Goal: Transaction & Acquisition: Purchase product/service

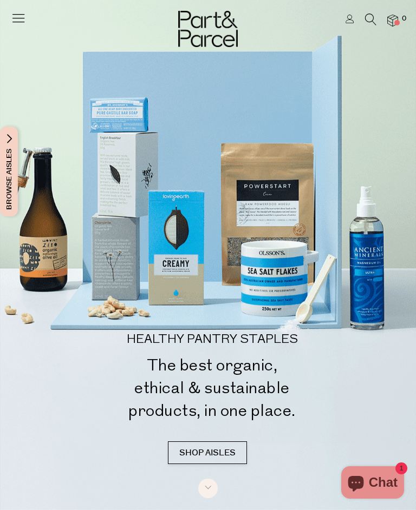
click at [373, 19] on icon at bounding box center [370, 20] width 11 height 12
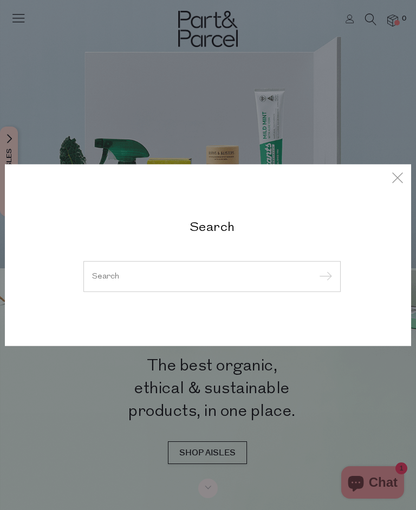
click at [253, 274] on input "search" at bounding box center [212, 276] width 240 height 8
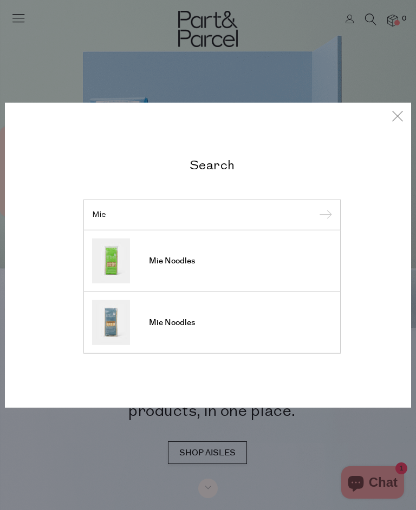
type input "Mie"
click at [114, 264] on img at bounding box center [111, 261] width 38 height 45
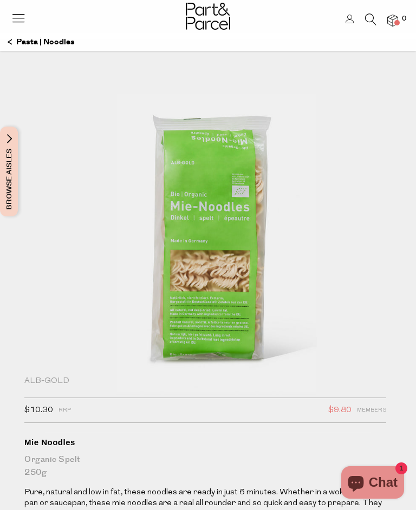
click at [370, 22] on icon at bounding box center [370, 20] width 11 height 12
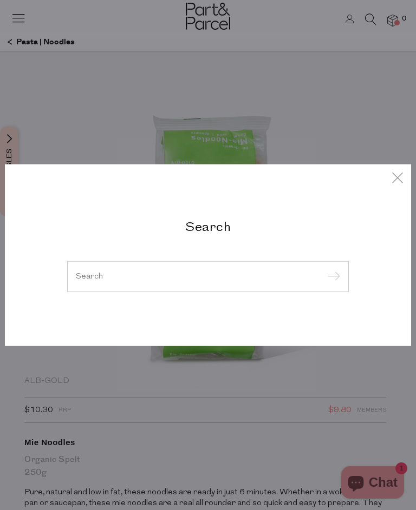
click at [283, 280] on input "search" at bounding box center [208, 276] width 264 height 8
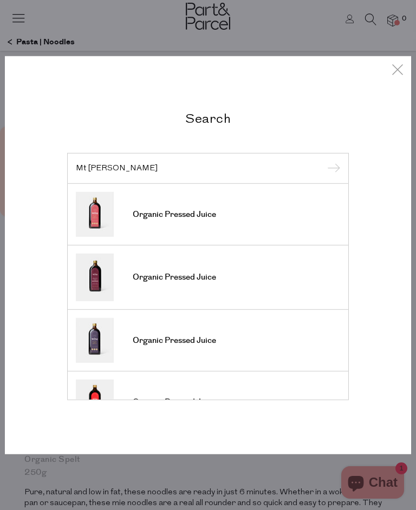
type input "Mt wilder"
click at [104, 284] on img at bounding box center [95, 278] width 38 height 48
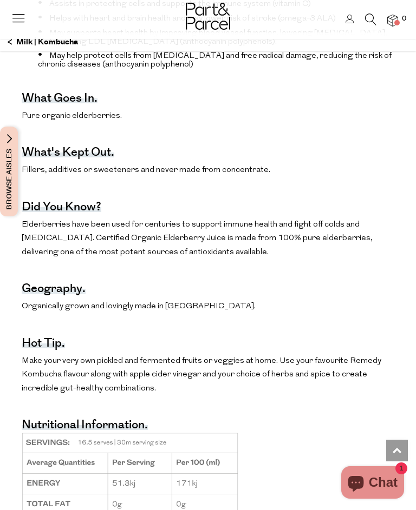
scroll to position [718, 0]
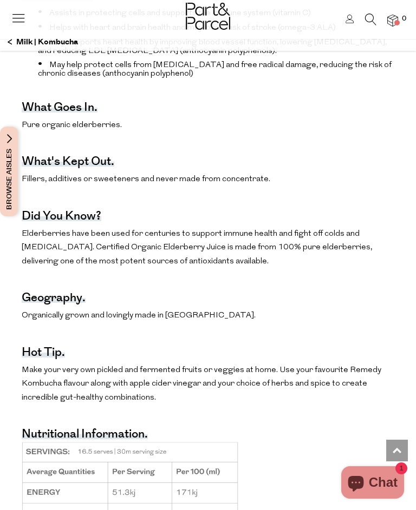
click at [372, 28] on link at bounding box center [370, 22] width 11 height 11
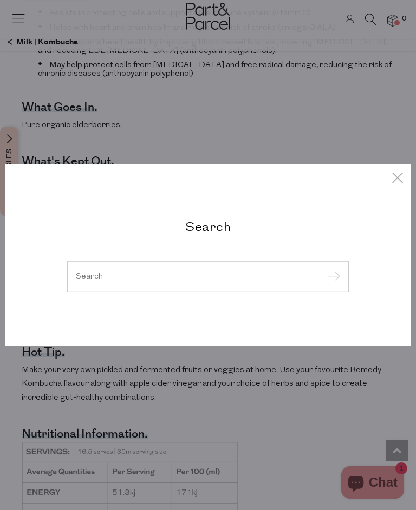
click at [170, 280] on input "search" at bounding box center [208, 276] width 264 height 8
click at [210, 280] on input "search" at bounding box center [208, 276] width 264 height 8
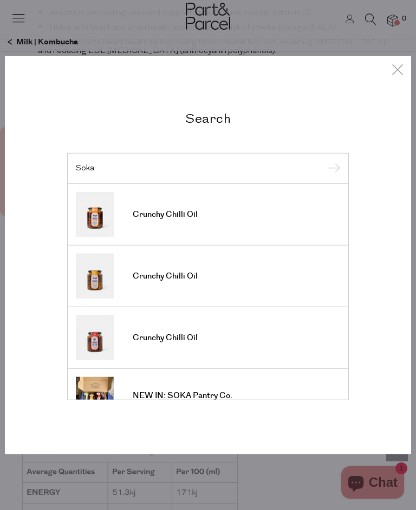
type input "Soka"
click at [101, 231] on img at bounding box center [95, 214] width 38 height 45
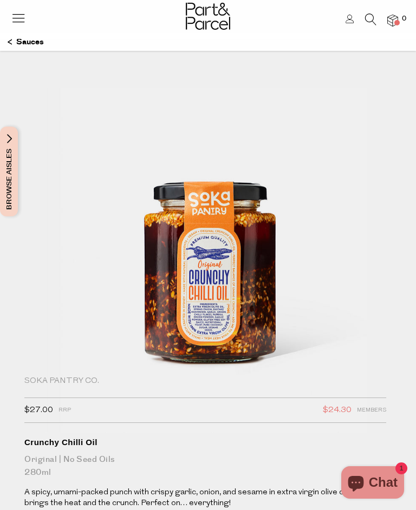
click at [372, 17] on icon at bounding box center [370, 20] width 11 height 12
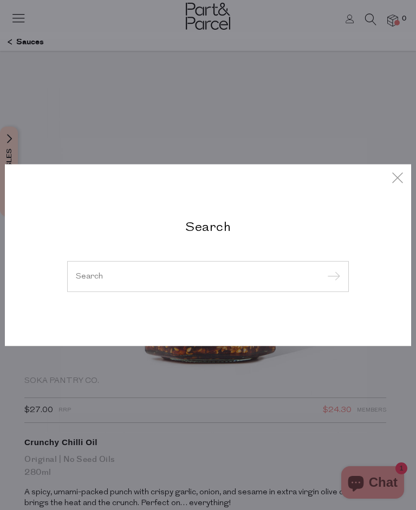
click at [244, 277] on input "search" at bounding box center [208, 276] width 264 height 8
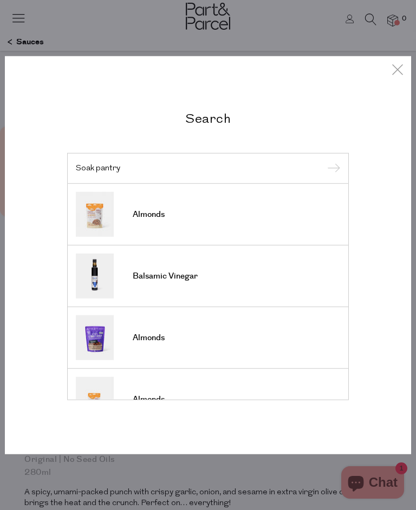
type input "Soak pantry"
click at [331, 169] on input "submit" at bounding box center [332, 169] width 16 height 16
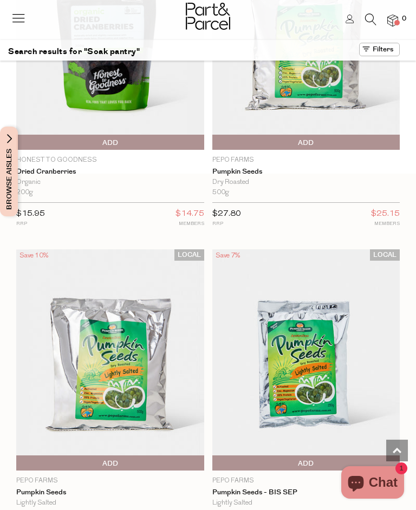
scroll to position [430, 0]
click at [373, 21] on icon at bounding box center [370, 20] width 11 height 12
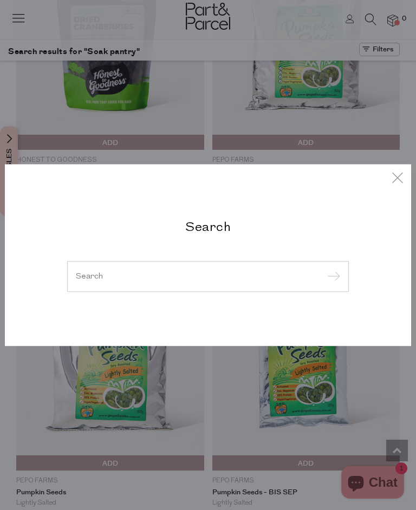
click at [277, 279] on input "search" at bounding box center [208, 276] width 264 height 8
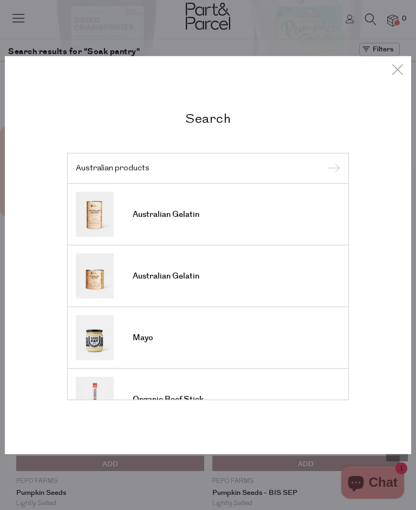
type input "Australian products"
click at [331, 169] on input "submit" at bounding box center [332, 169] width 16 height 16
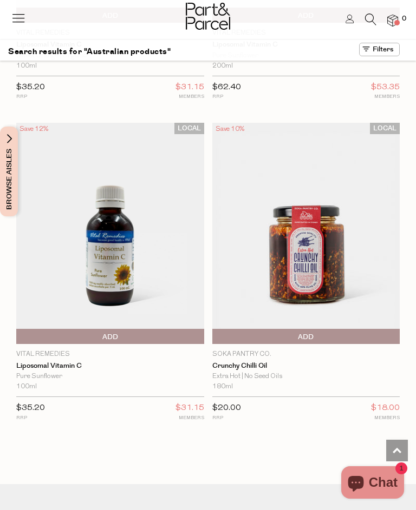
scroll to position [7724, 0]
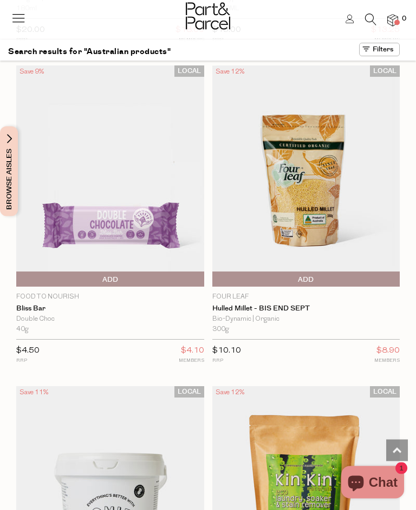
scroll to position [8423, 0]
click at [376, 17] on icon at bounding box center [370, 20] width 11 height 12
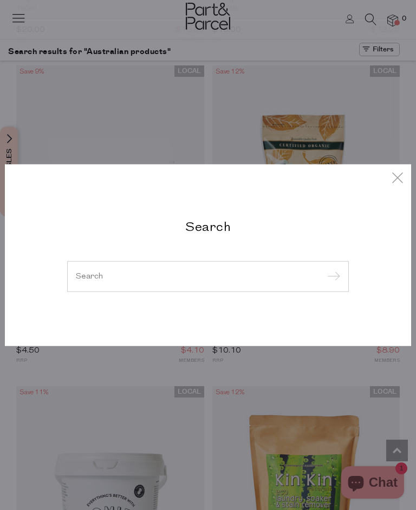
click at [256, 270] on div at bounding box center [207, 276] width 281 height 31
click at [259, 275] on input "search" at bounding box center [208, 276] width 264 height 8
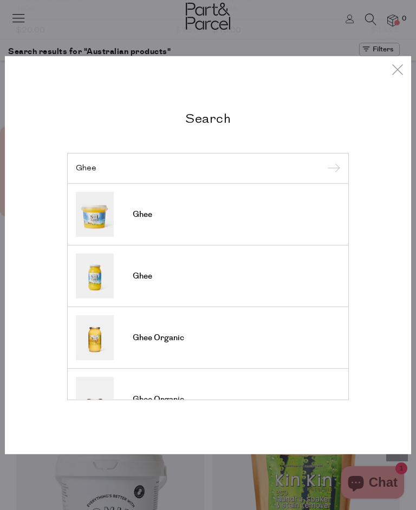
type input "Ghee"
click at [331, 169] on input "submit" at bounding box center [332, 169] width 16 height 16
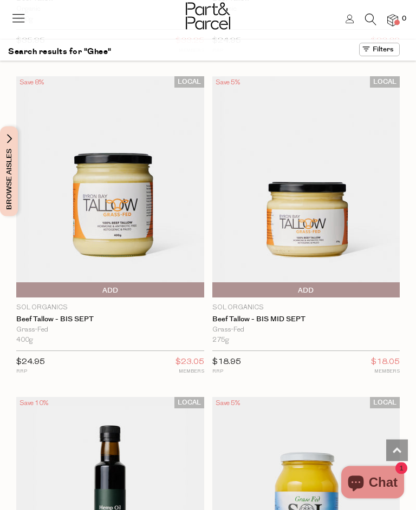
scroll to position [951, 0]
click at [372, 21] on icon at bounding box center [370, 20] width 11 height 12
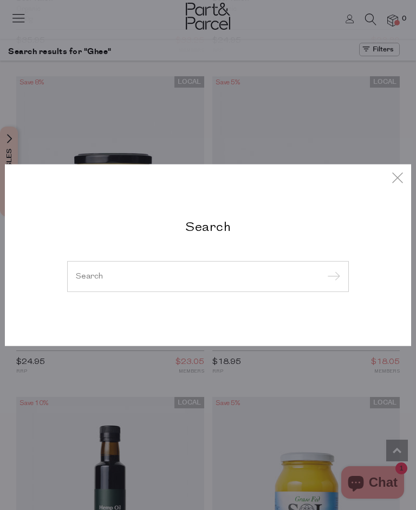
click at [219, 280] on input "search" at bounding box center [208, 276] width 264 height 8
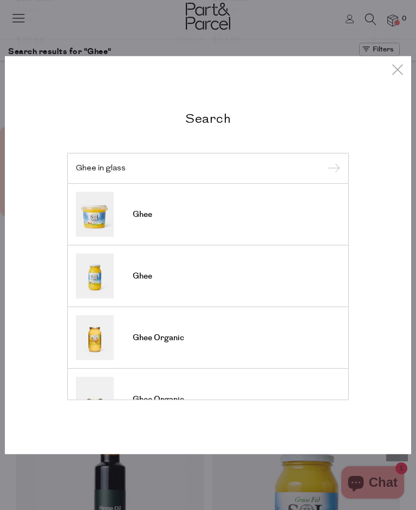
type input "Ghee in glass"
click at [331, 169] on input "submit" at bounding box center [332, 169] width 16 height 16
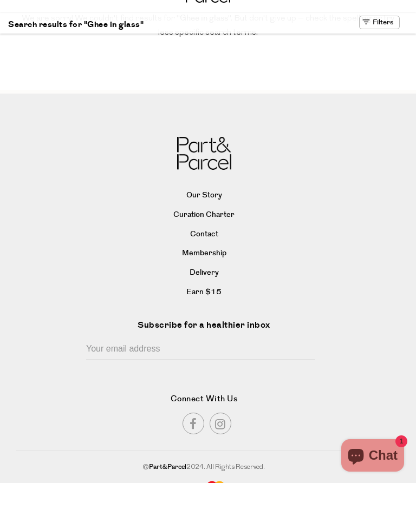
scroll to position [21, 0]
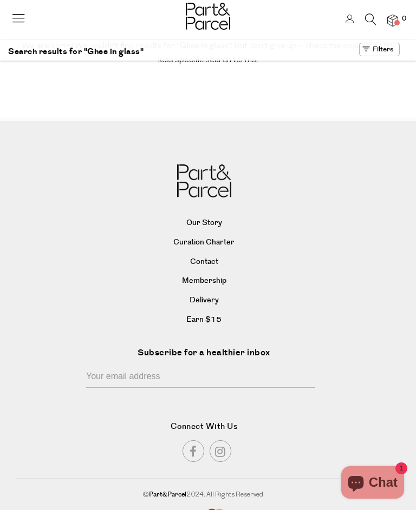
click at [371, 22] on icon at bounding box center [370, 20] width 11 height 12
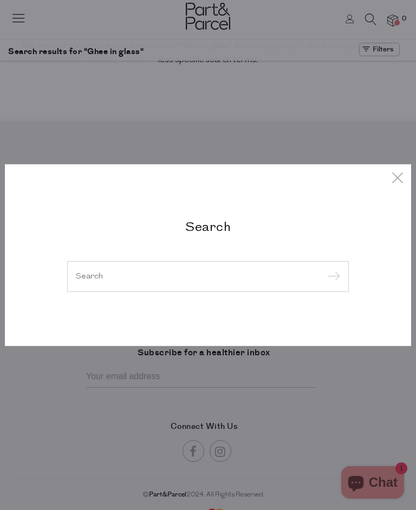
click at [199, 280] on input "search" at bounding box center [208, 276] width 264 height 8
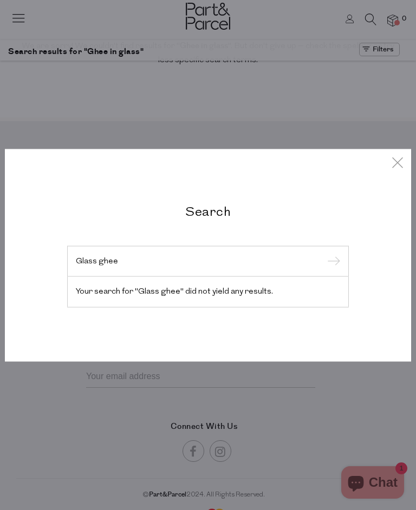
type input "Glass ghee"
click at [331, 270] on input "submit" at bounding box center [332, 262] width 16 height 16
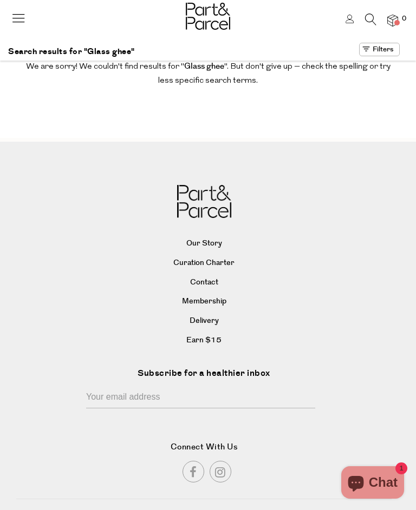
click at [368, 17] on icon at bounding box center [370, 20] width 11 height 12
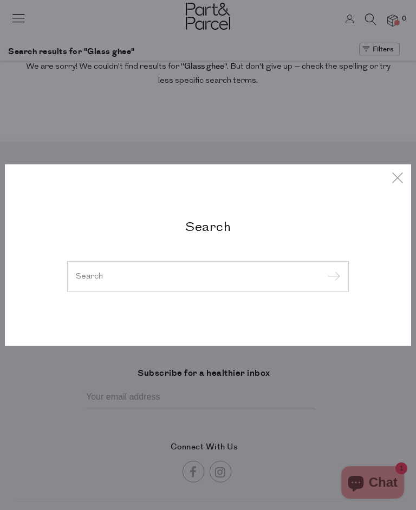
click at [233, 275] on input "search" at bounding box center [208, 276] width 264 height 8
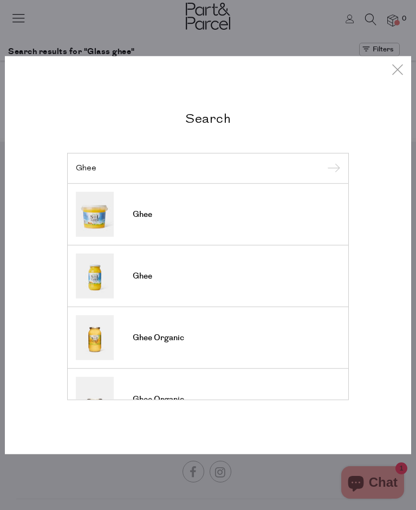
type input "Ghee"
click at [331, 169] on input "submit" at bounding box center [332, 169] width 16 height 16
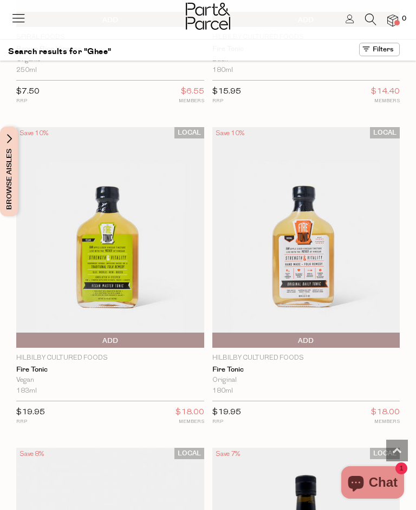
scroll to position [3788, 0]
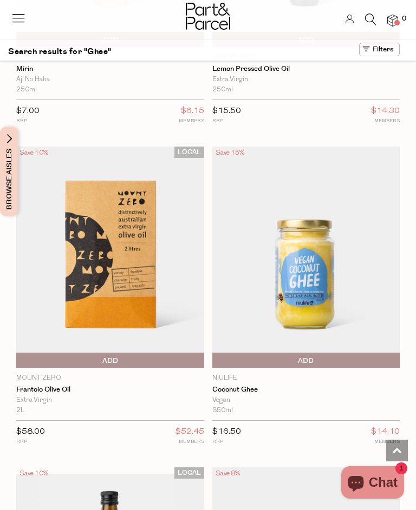
scroll to position [4731, 0]
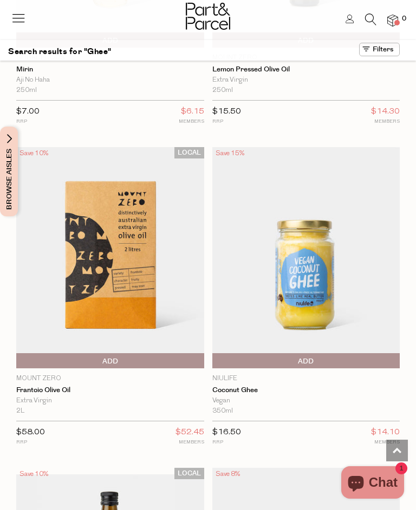
click at [313, 281] on img at bounding box center [306, 257] width 188 height 221
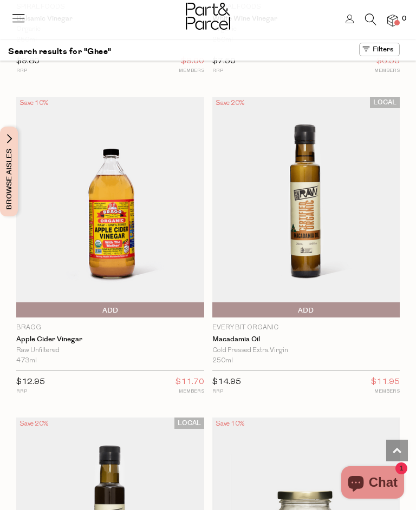
scroll to position [6707, 0]
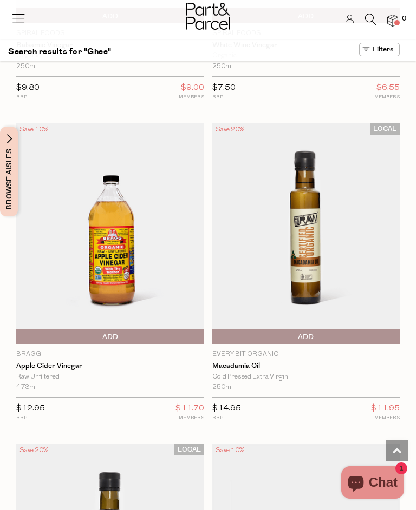
click at [374, 18] on icon at bounding box center [370, 20] width 11 height 12
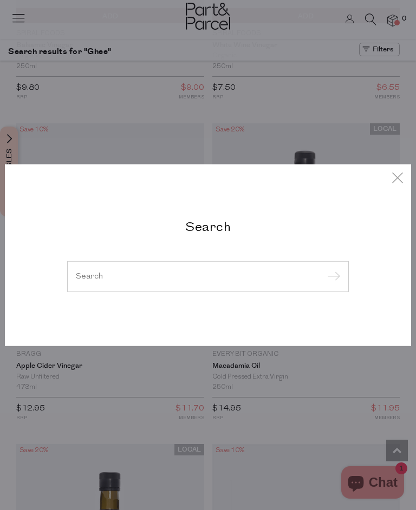
click at [293, 278] on input "search" at bounding box center [208, 276] width 264 height 8
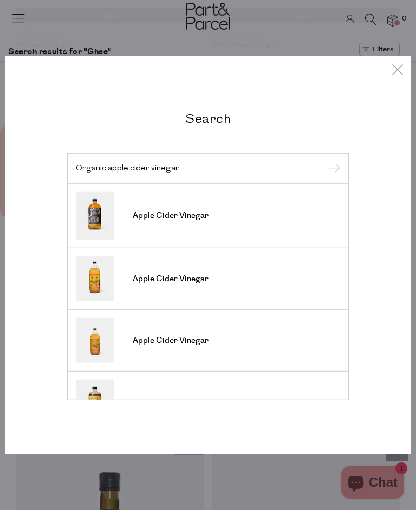
type input "Organic apple cider vinegar"
click at [331, 169] on input "submit" at bounding box center [332, 169] width 16 height 16
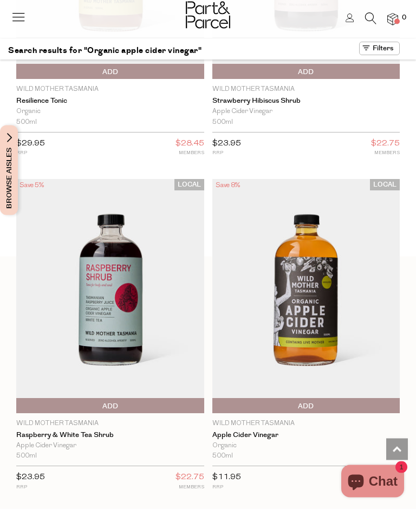
scroll to position [193, 0]
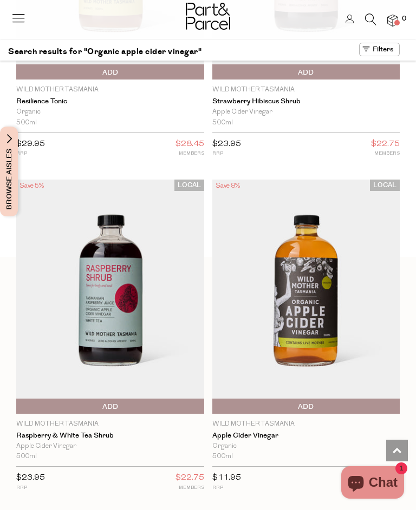
click at [313, 325] on img at bounding box center [306, 297] width 188 height 234
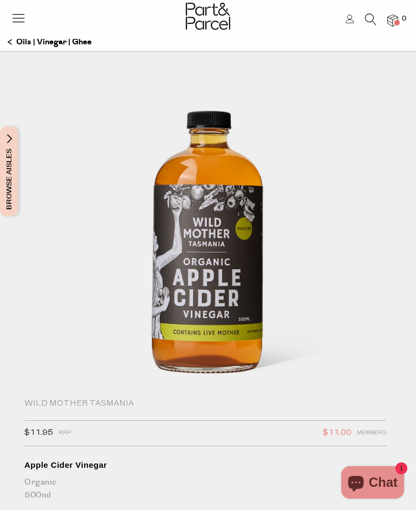
click at [17, 18] on icon at bounding box center [18, 17] width 15 height 15
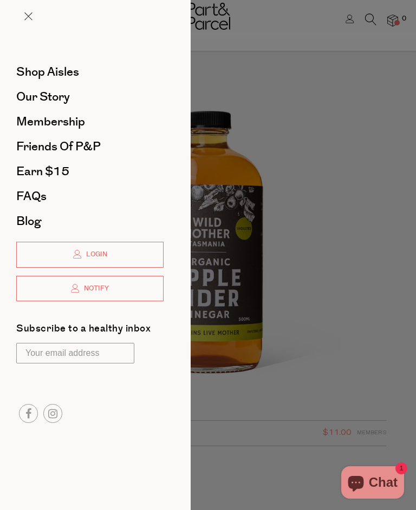
click at [327, 215] on div at bounding box center [208, 255] width 416 height 510
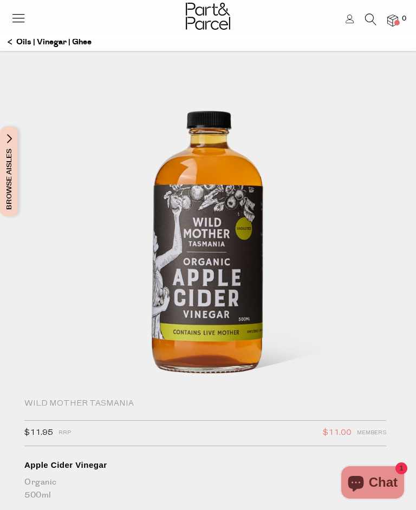
click at [368, 267] on img at bounding box center [207, 253] width 325 height 406
click at [369, 19] on icon at bounding box center [370, 20] width 11 height 12
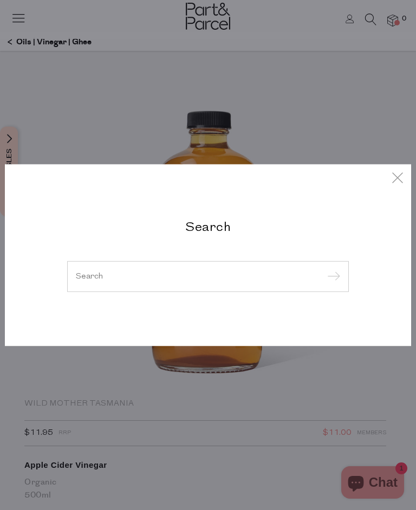
click at [301, 279] on input "search" at bounding box center [208, 276] width 264 height 8
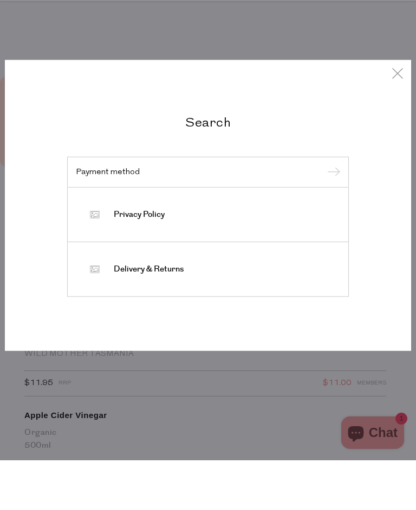
type input "Payment method"
click at [331, 214] on input "submit" at bounding box center [332, 222] width 16 height 16
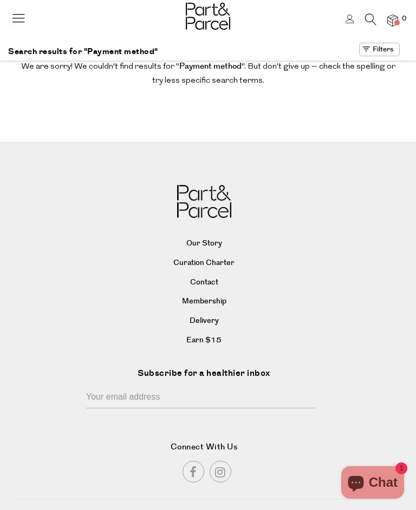
click at [6, 20] on div at bounding box center [208, 17] width 416 height 35
click at [14, 16] on icon at bounding box center [18, 17] width 15 height 15
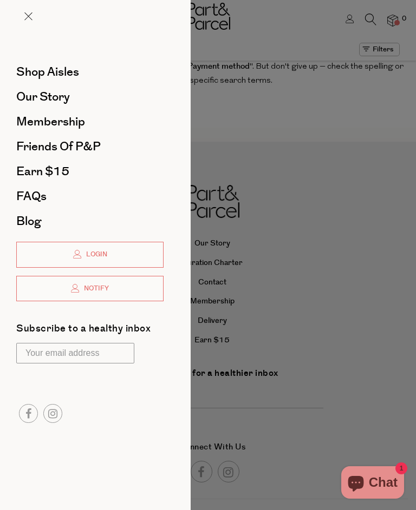
click at [62, 70] on span "Shop Aisles" at bounding box center [47, 71] width 63 height 17
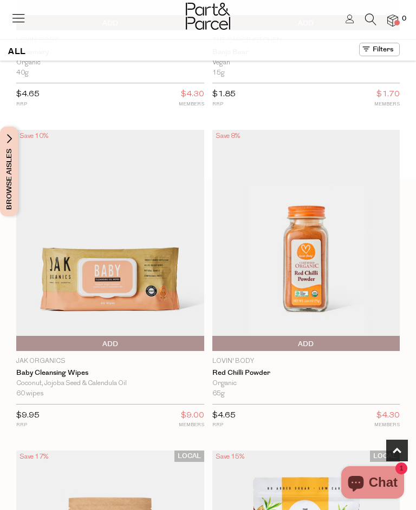
scroll to position [580, 0]
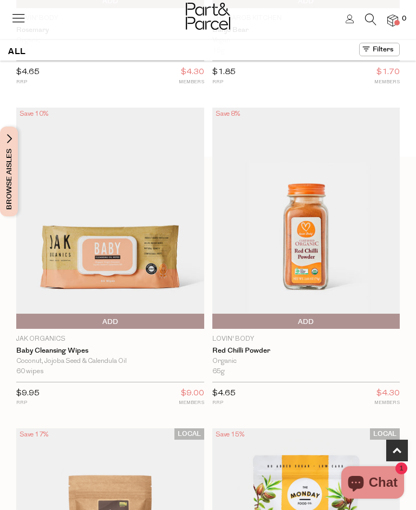
click at [374, 14] on icon at bounding box center [370, 20] width 11 height 12
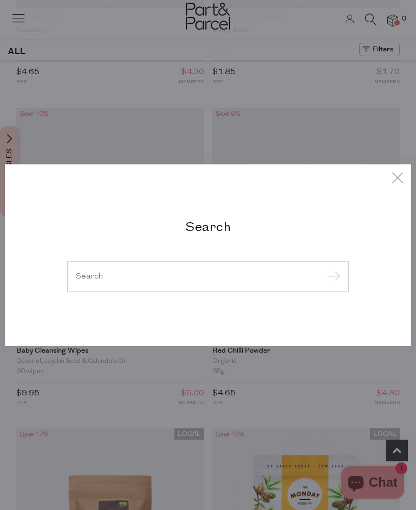
click at [281, 280] on input "search" at bounding box center [208, 276] width 264 height 8
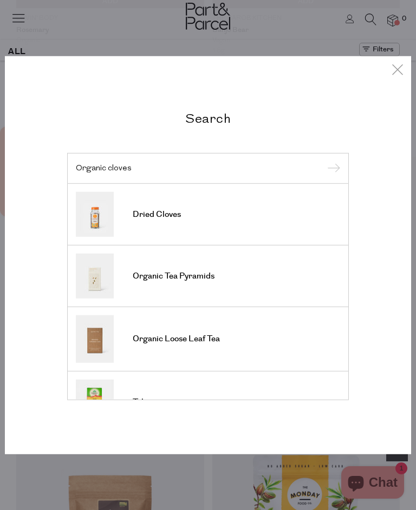
type input "Organic cloves"
click at [331, 177] on input "submit" at bounding box center [332, 169] width 16 height 16
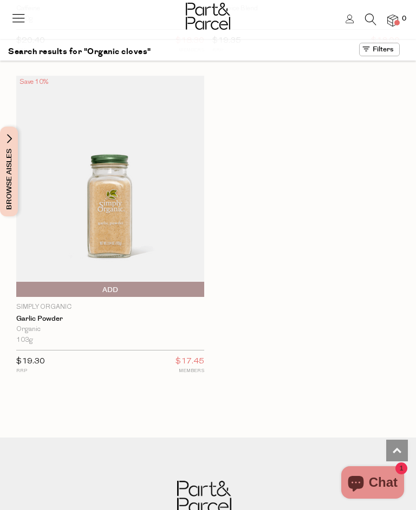
scroll to position [1273, 0]
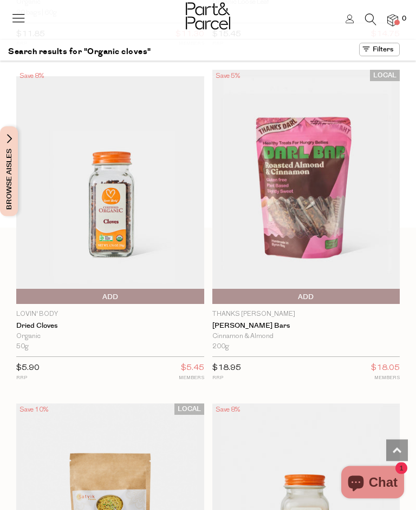
click at [371, 23] on icon at bounding box center [370, 20] width 11 height 12
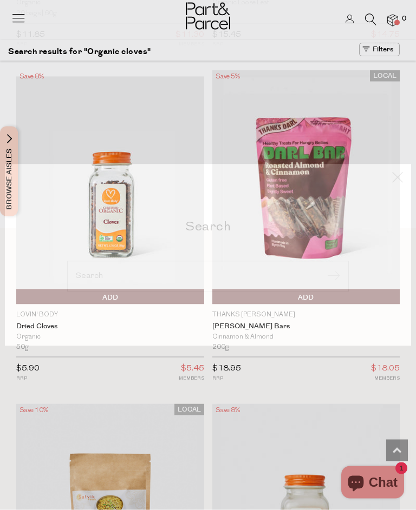
scroll to position [302, 0]
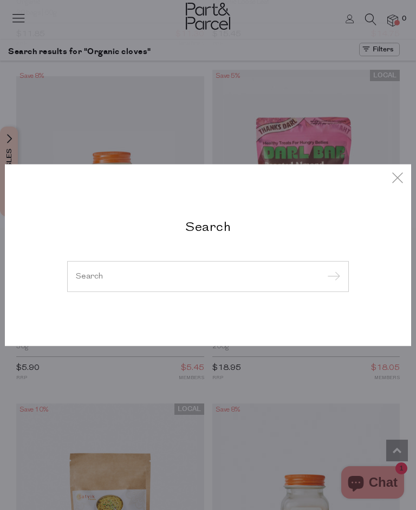
click at [195, 273] on input "search" at bounding box center [208, 276] width 264 height 8
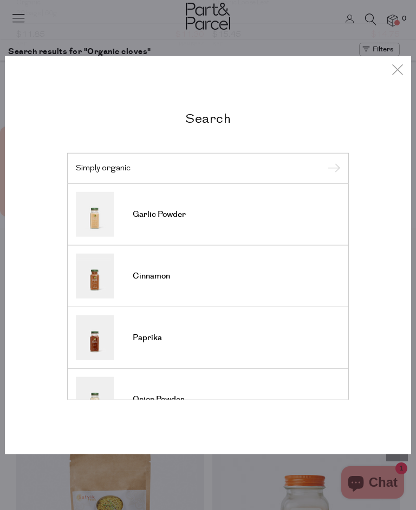
type input "Simply organic"
click at [331, 169] on input "submit" at bounding box center [332, 169] width 16 height 16
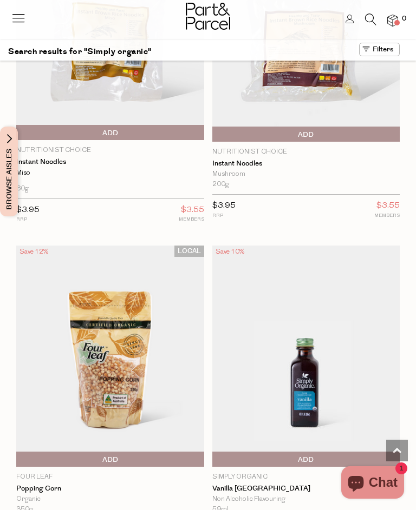
scroll to position [3648, 0]
